Goal: Task Accomplishment & Management: Manage account settings

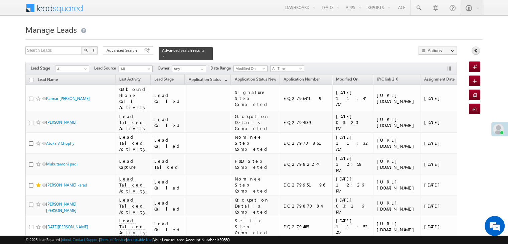
click at [476, 48] on icon at bounding box center [476, 50] width 5 height 5
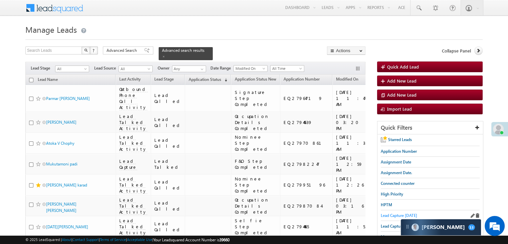
click at [390, 213] on span "Lead Capture [DATE]" at bounding box center [399, 215] width 36 height 5
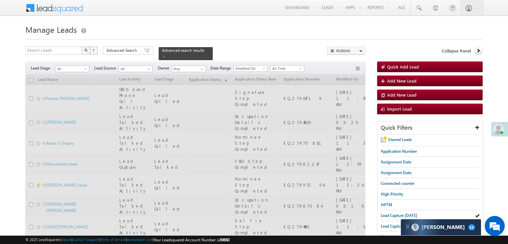
click at [200, 76] on div at bounding box center [195, 238] width 340 height 328
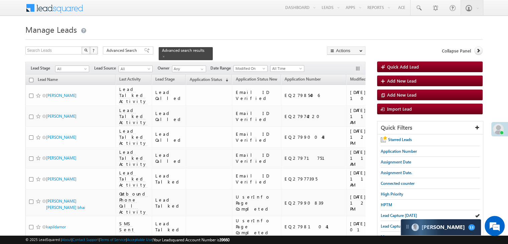
click at [200, 77] on span "Application Status" at bounding box center [205, 79] width 32 height 5
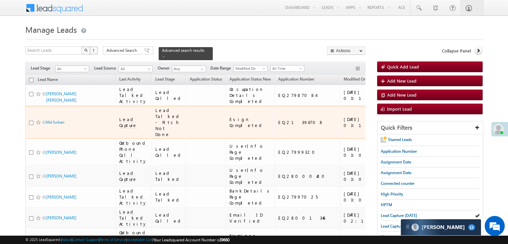
click at [37, 125] on span at bounding box center [38, 122] width 5 height 5
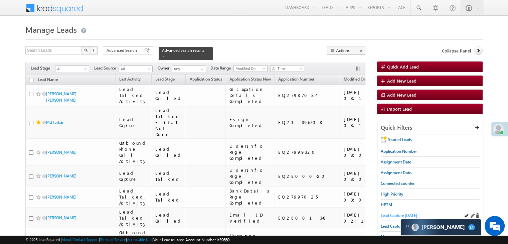
click at [393, 213] on span "Lead Capture [DATE]" at bounding box center [399, 215] width 36 height 5
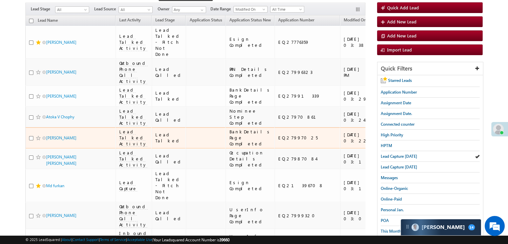
scroll to position [33, 0]
